Goal: Task Accomplishment & Management: Manage account settings

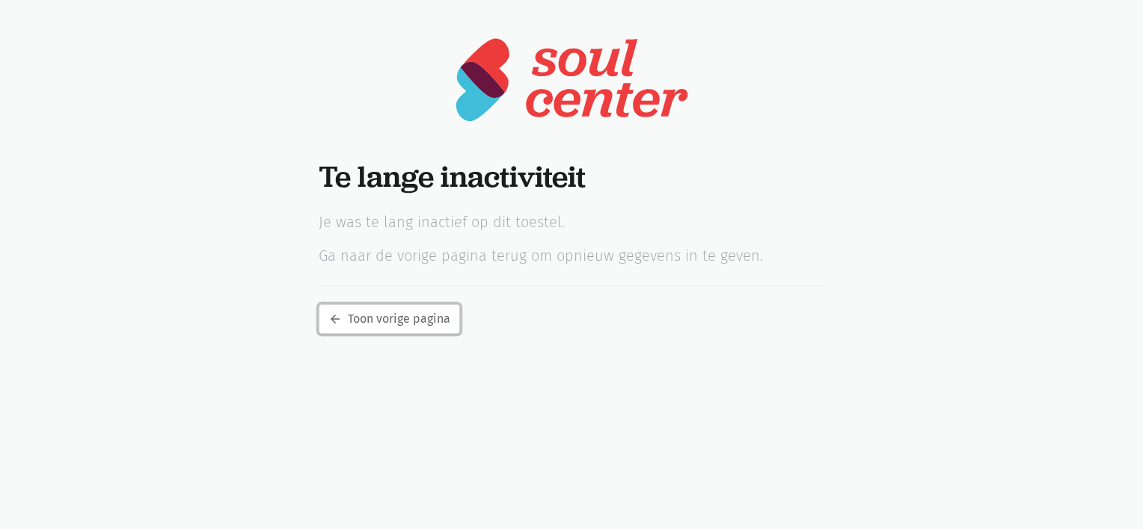
click at [381, 317] on link "arrow_back Toon vorige pagina" at bounding box center [389, 319] width 141 height 30
click at [577, 334] on html "notification_important Opgepast Je gebruikt een verouderde internet browser waa…" at bounding box center [571, 167] width 1143 height 334
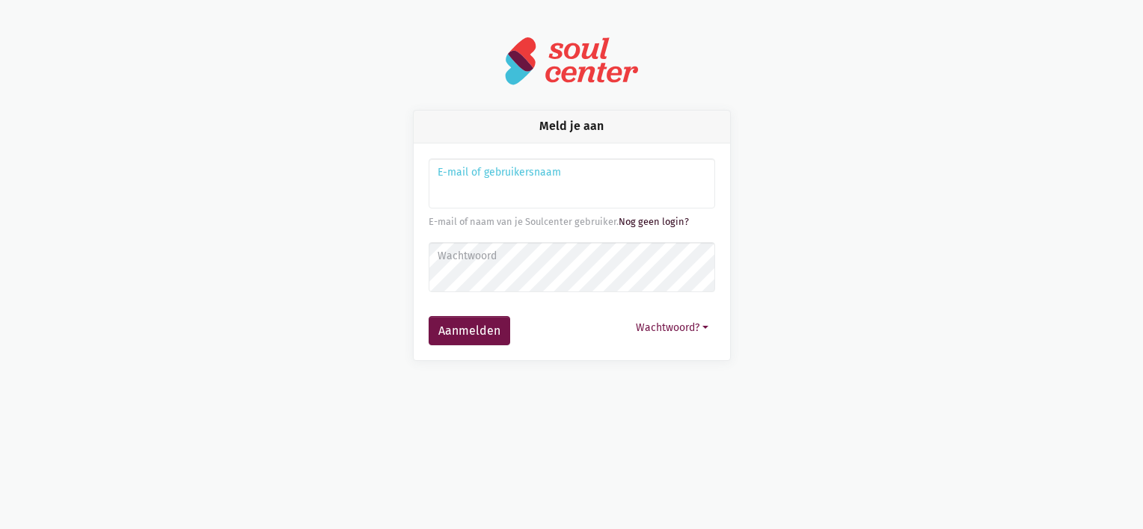
click at [643, 221] on link "Nog geen login?" at bounding box center [653, 221] width 70 height 11
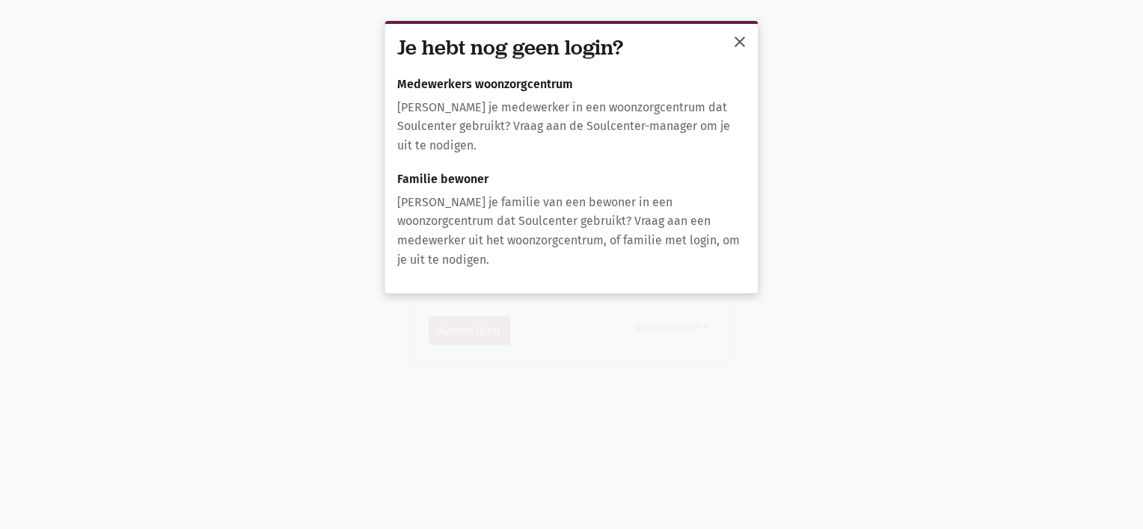
click at [742, 45] on span "close" at bounding box center [740, 42] width 18 height 18
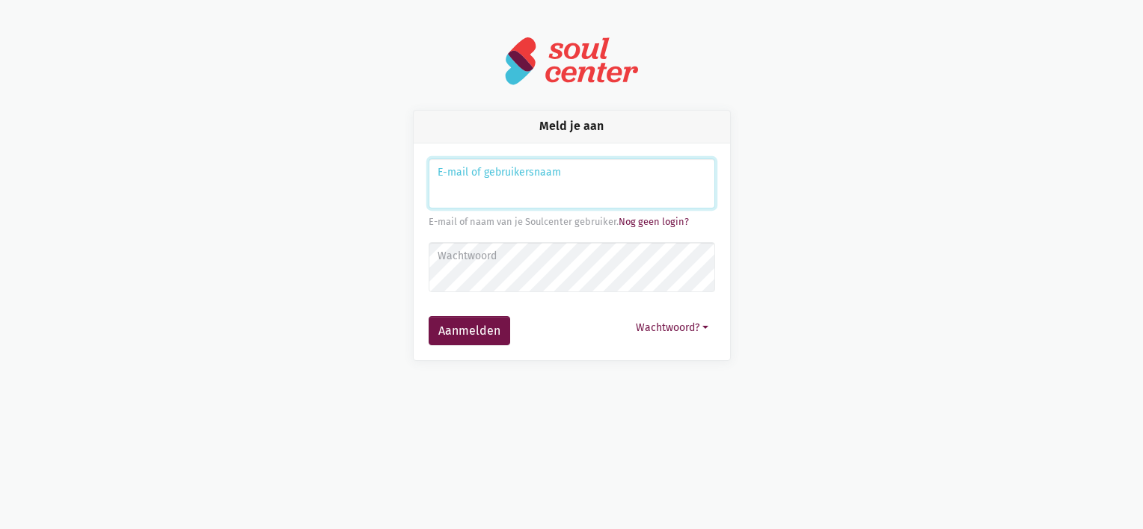
click at [470, 185] on input "Aanmelden" at bounding box center [572, 184] width 286 height 51
type input "[PERSON_NAME][EMAIL_ADDRESS][DOMAIN_NAME]"
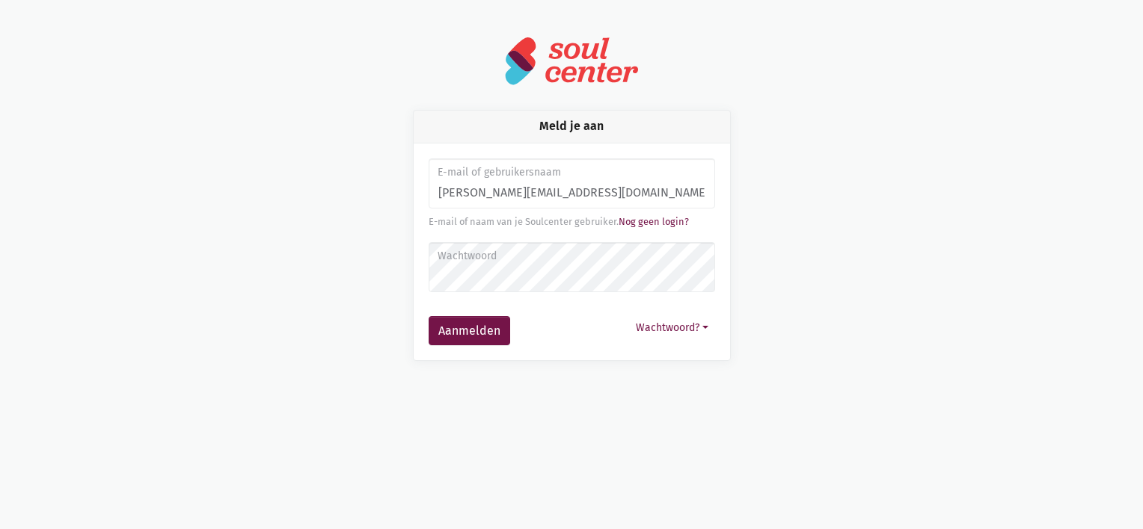
click at [486, 264] on label "Wachtwoord" at bounding box center [570, 256] width 267 height 16
click at [476, 318] on button "Aanmelden" at bounding box center [470, 331] width 82 height 30
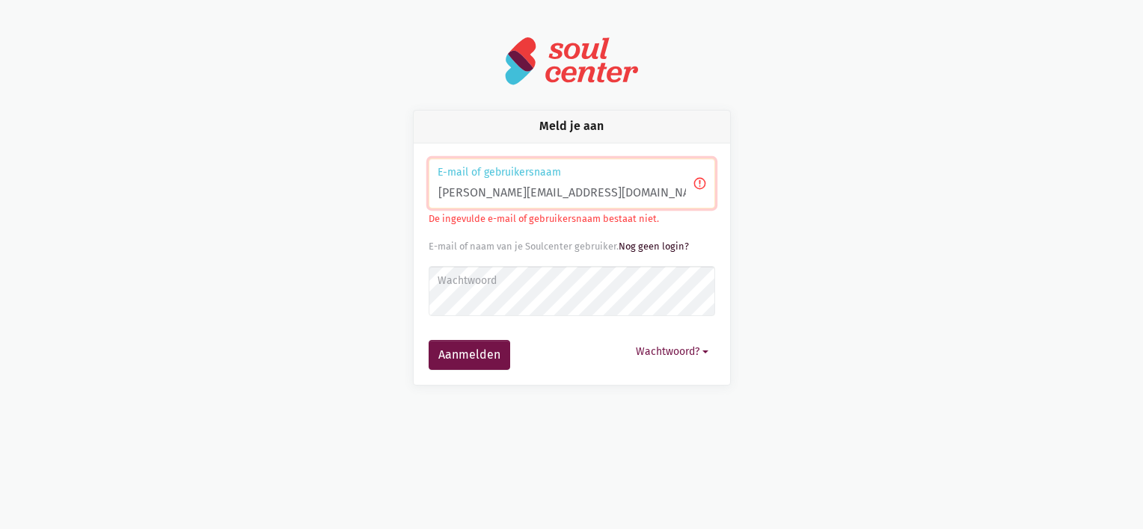
click at [652, 246] on link "Nog geen login?" at bounding box center [653, 246] width 70 height 11
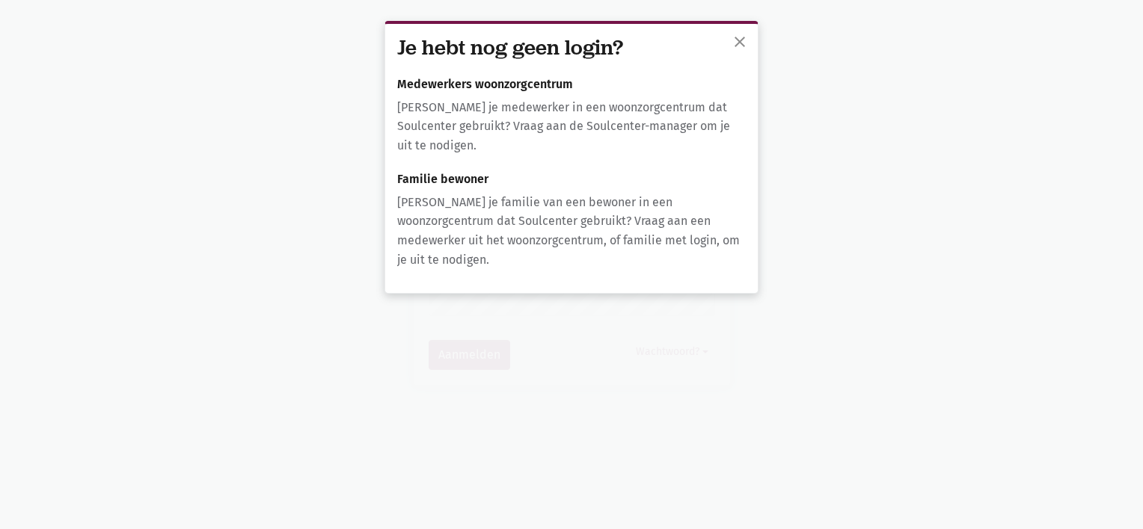
click at [648, 120] on p "[PERSON_NAME] je medewerker in een woonzorgcentrum dat Soulcenter gebruikt? Vra…" at bounding box center [571, 127] width 348 height 58
click at [737, 43] on span "close" at bounding box center [740, 42] width 18 height 18
